Goal: Transaction & Acquisition: Purchase product/service

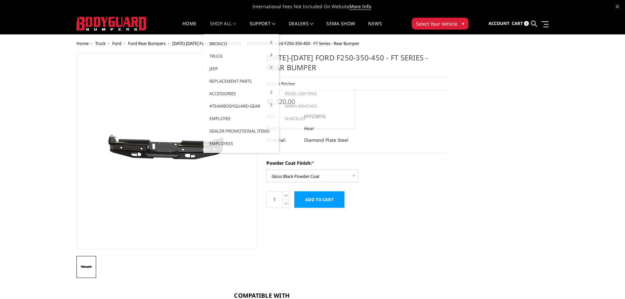
select select "3421"
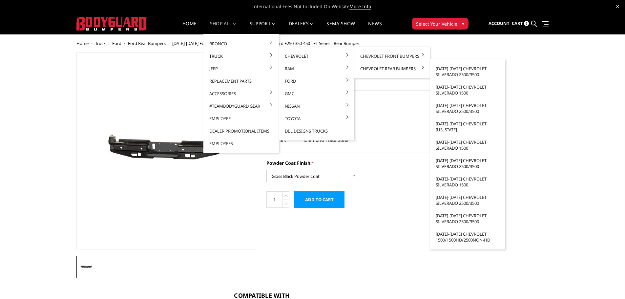
click at [455, 166] on link "[DATE]-[DATE] Chevrolet Silverado 2500/3500" at bounding box center [467, 163] width 70 height 18
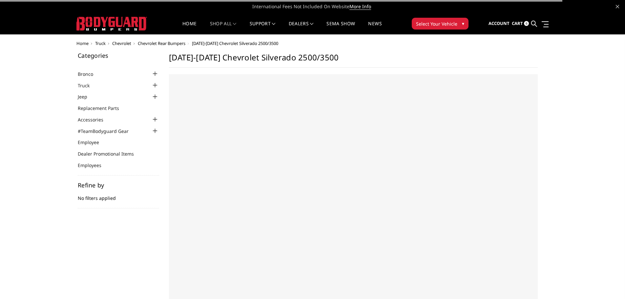
select select "US"
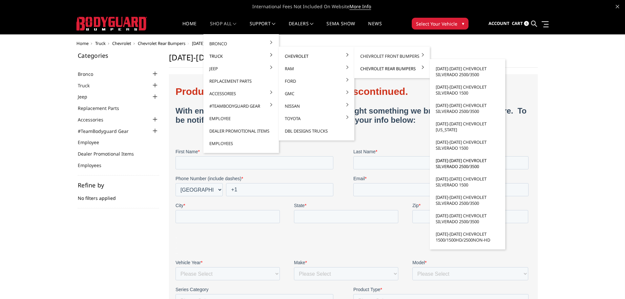
click at [458, 165] on link "[DATE]-[DATE] Chevrolet Silverado 2500/3500" at bounding box center [467, 163] width 70 height 18
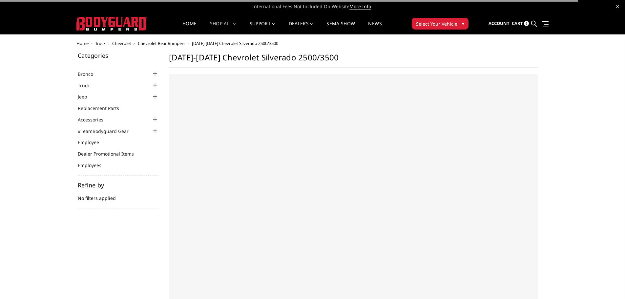
select select "US"
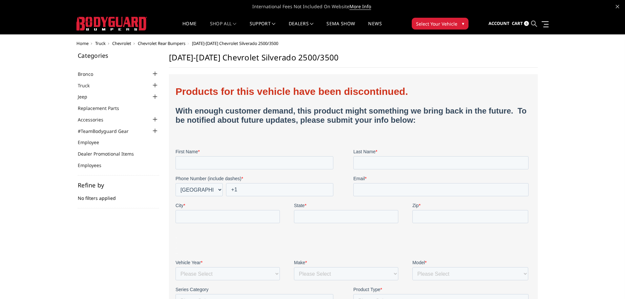
click at [533, 22] on icon at bounding box center [534, 24] width 6 height 6
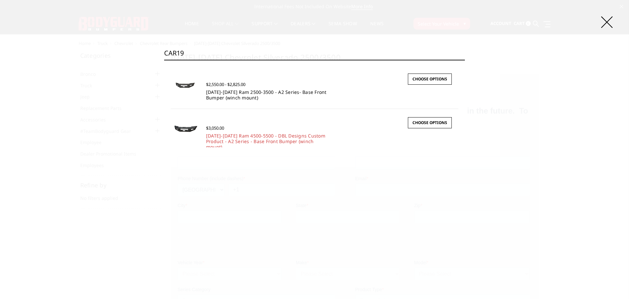
type input "CAR19"
click at [218, 93] on link "[DATE]-[DATE] Ram 2500-3500 - A2 Series- Base Front Bumper (winch mount)" at bounding box center [266, 95] width 121 height 12
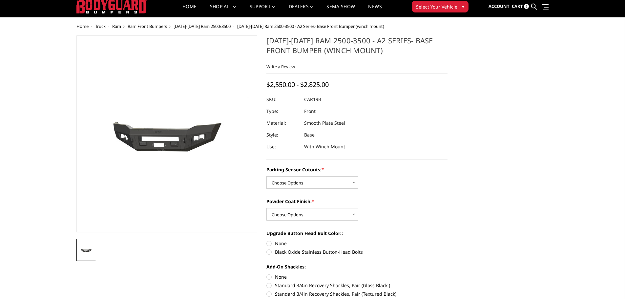
scroll to position [33, 0]
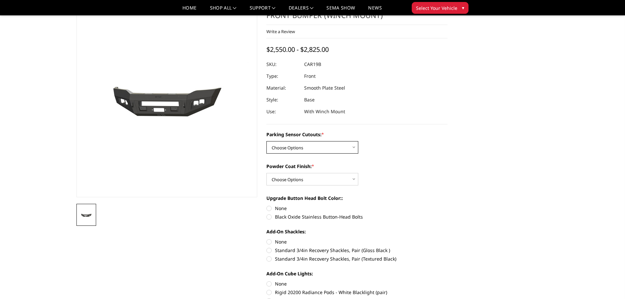
click at [344, 150] on select "Choose Options No - Without Parking Sensor Cutouts Yes - With Parking Sensor Cu…" at bounding box center [312, 147] width 92 height 12
select select "2015"
click at [266, 141] on select "Choose Options No - Without Parking Sensor Cutouts Yes - With Parking Sensor Cu…" at bounding box center [312, 147] width 92 height 12
click at [329, 179] on select "Choose Options Bare Metal Textured Black Powder Coat" at bounding box center [312, 179] width 92 height 12
select select "2017"
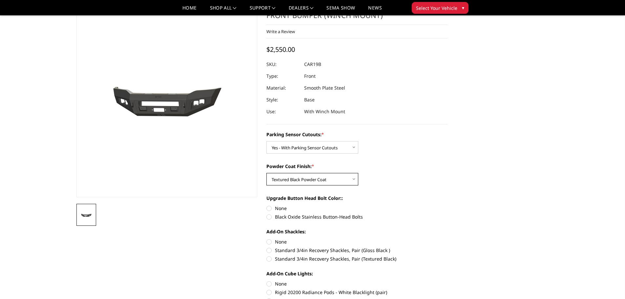
click at [266, 173] on select "Choose Options Bare Metal Textured Black Powder Coat" at bounding box center [312, 179] width 92 height 12
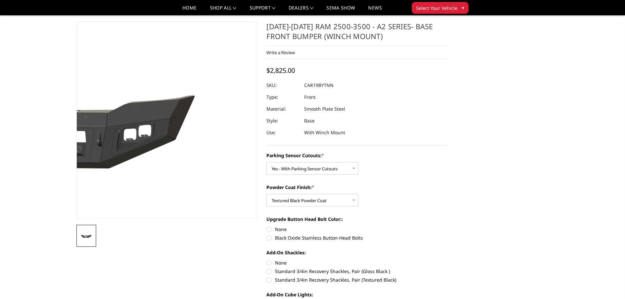
scroll to position [0, 0]
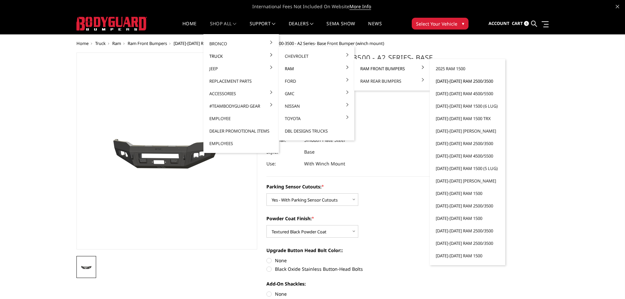
click at [454, 83] on link "[DATE]-[DATE] Ram 2500/3500" at bounding box center [467, 81] width 70 height 12
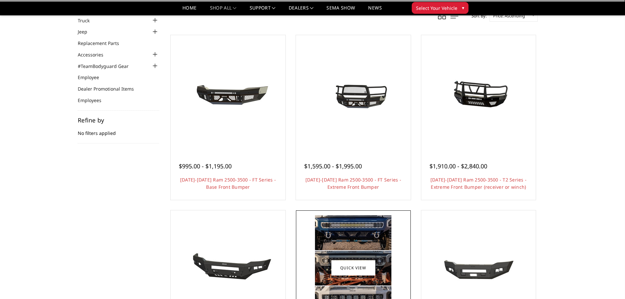
scroll to position [164, 0]
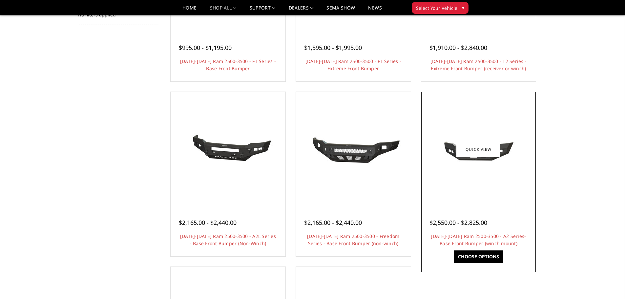
click at [488, 185] on div at bounding box center [478, 148] width 111 height 111
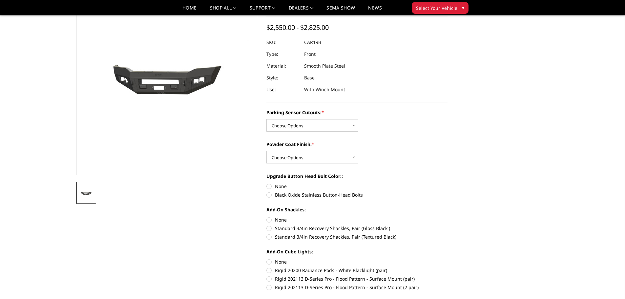
scroll to position [66, 0]
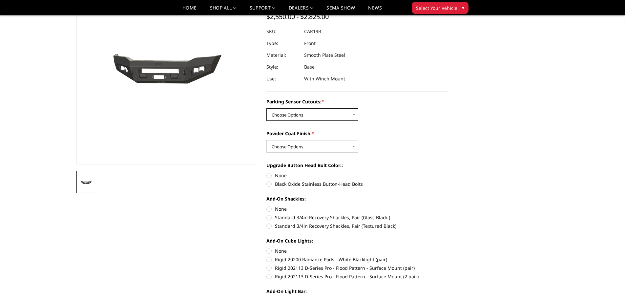
click at [345, 116] on select "Choose Options No - Without Parking Sensor Cutouts Yes - With Parking Sensor Cu…" at bounding box center [312, 114] width 92 height 12
select select "2015"
click at [266, 108] on select "Choose Options No - Without Parking Sensor Cutouts Yes - With Parking Sensor Cu…" at bounding box center [312, 114] width 92 height 12
click at [332, 146] on select "Choose Options Bare Metal Textured Black Powder Coat" at bounding box center [312, 146] width 92 height 12
select select "2017"
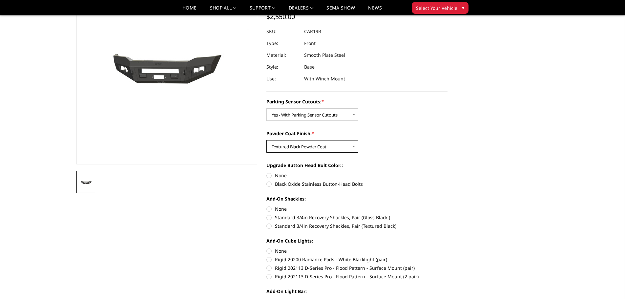
click at [266, 140] on select "Choose Options Bare Metal Textured Black Powder Coat" at bounding box center [312, 146] width 92 height 12
click at [271, 176] on label "None" at bounding box center [356, 175] width 181 height 7
click at [267, 172] on input "None" at bounding box center [266, 172] width 0 height 0
radio input "true"
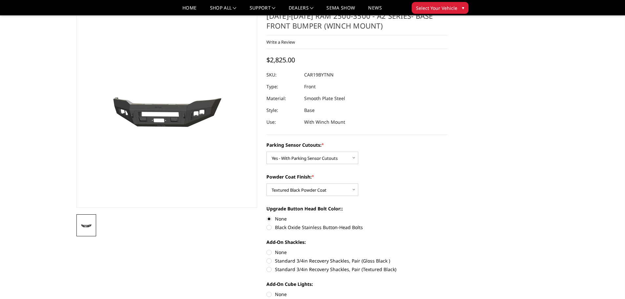
scroll to position [33, 0]
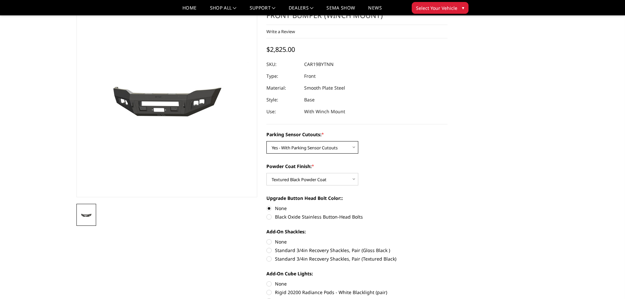
click at [350, 147] on select "Choose Options No - Without Parking Sensor Cutouts Yes - With Parking Sensor Cu…" at bounding box center [312, 147] width 92 height 12
click at [266, 141] on select "Choose Options No - Without Parking Sensor Cutouts Yes - With Parking Sensor Cu…" at bounding box center [312, 147] width 92 height 12
click at [271, 243] on label "None" at bounding box center [356, 241] width 181 height 7
click at [267, 238] on input "None" at bounding box center [266, 238] width 0 height 0
radio input "true"
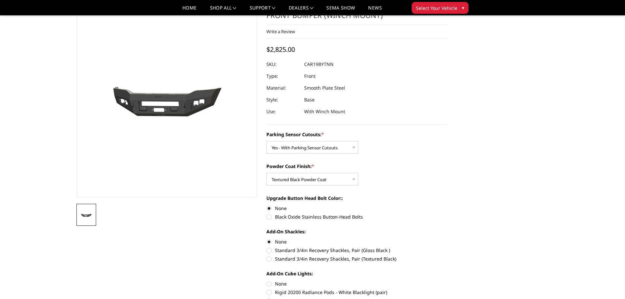
click at [271, 283] on label "None" at bounding box center [356, 283] width 181 height 7
click at [267, 280] on input "None" at bounding box center [266, 280] width 0 height 0
radio input "true"
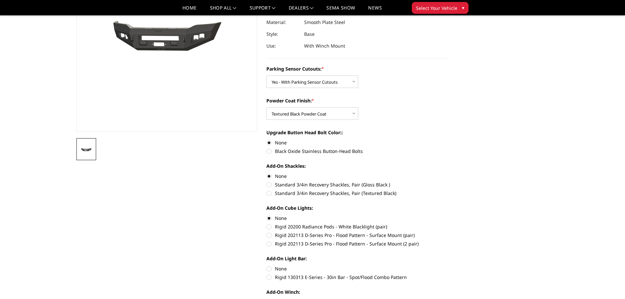
scroll to position [131, 0]
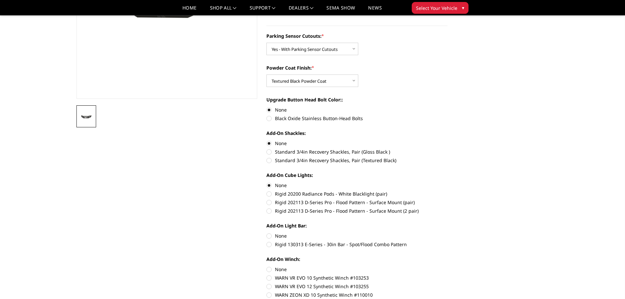
click at [269, 236] on label "None" at bounding box center [356, 235] width 181 height 7
click at [267, 232] on input "None" at bounding box center [266, 232] width 0 height 0
radio input "true"
click at [270, 270] on label "None" at bounding box center [356, 269] width 181 height 7
click at [267, 266] on input "None" at bounding box center [266, 266] width 0 height 0
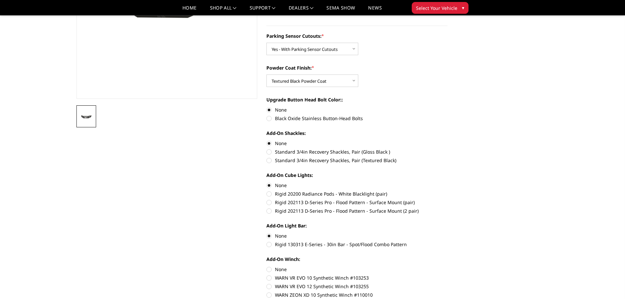
radio input "true"
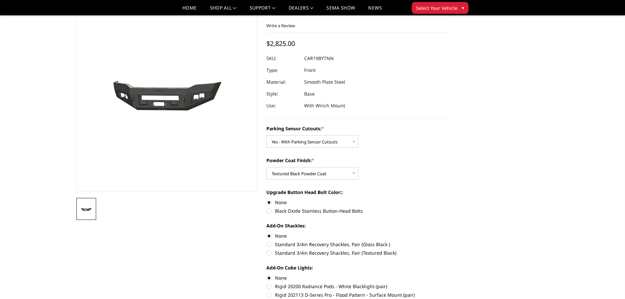
scroll to position [33, 0]
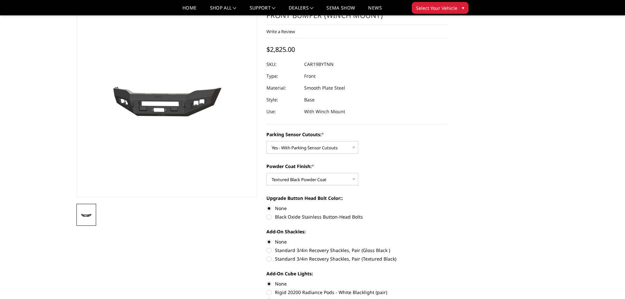
click at [394, 170] on div "Powder Coat Finish: * Choose Options Bare Metal Textured Black Powder Coat" at bounding box center [356, 174] width 181 height 23
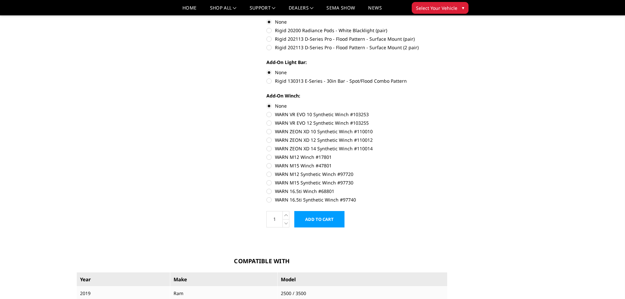
scroll to position [295, 0]
click at [286, 213] on icon at bounding box center [286, 214] width 7 height 8
type input "2"
click at [320, 222] on input "Add to Cart" at bounding box center [319, 218] width 50 height 16
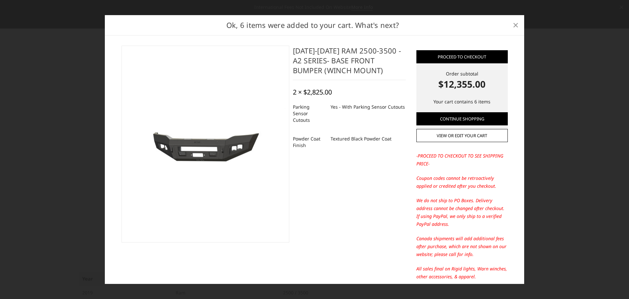
click at [516, 26] on span "×" at bounding box center [516, 25] width 6 height 14
